Goal: Information Seeking & Learning: Learn about a topic

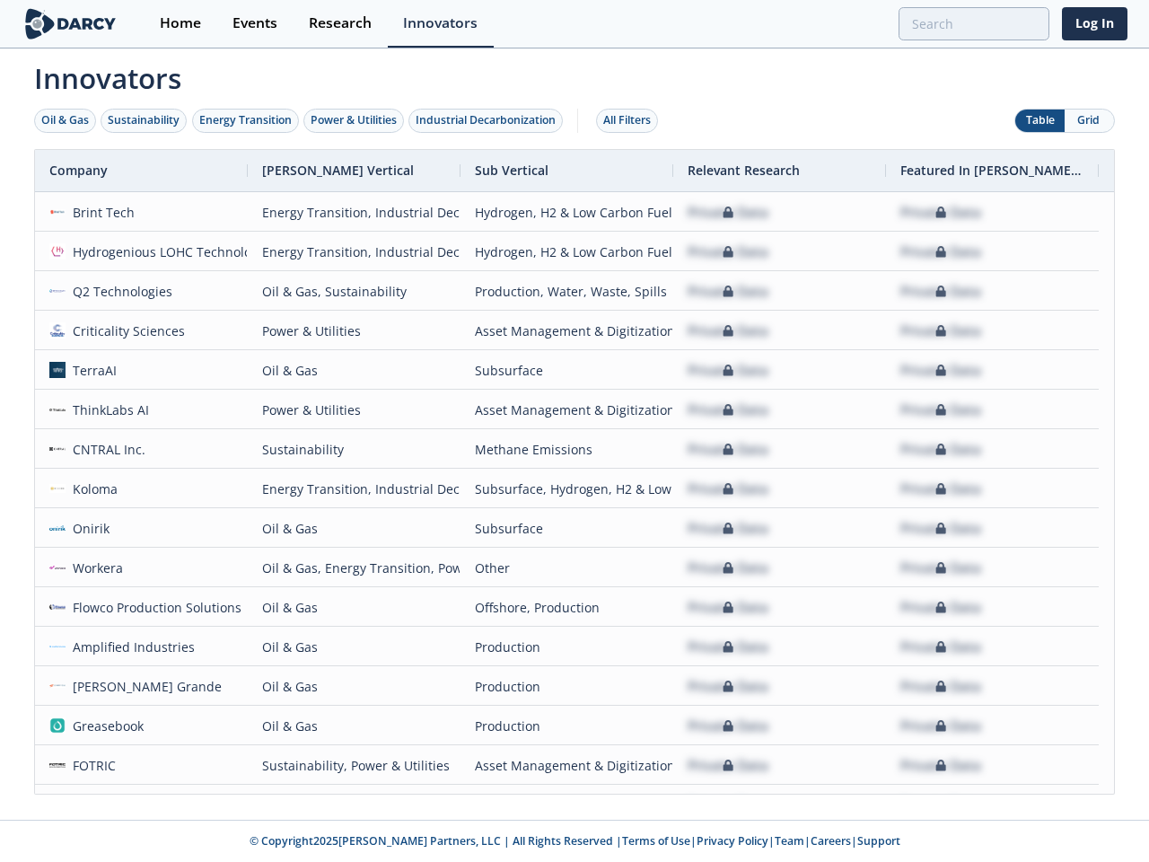
click at [66, 120] on div "Oil & Gas" at bounding box center [65, 120] width 48 height 16
click at [145, 120] on div "Sustainability" at bounding box center [144, 120] width 72 height 16
click at [246, 120] on div "Energy Transition" at bounding box center [245, 120] width 92 height 16
click at [356, 120] on div "Power & Utilities" at bounding box center [354, 120] width 86 height 16
